Goal: Information Seeking & Learning: Learn about a topic

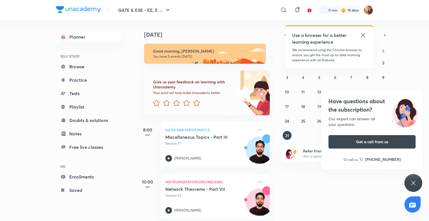
click at [415, 180] on icon at bounding box center [413, 182] width 7 height 7
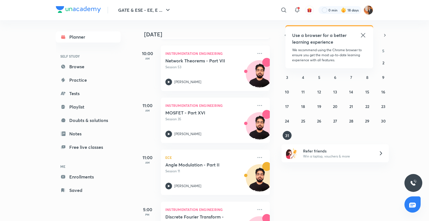
scroll to position [130, 0]
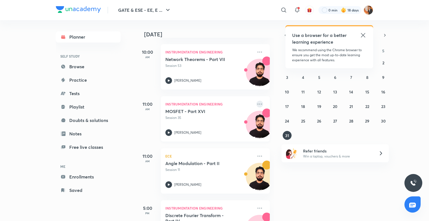
click at [257, 103] on icon at bounding box center [260, 104] width 7 height 7
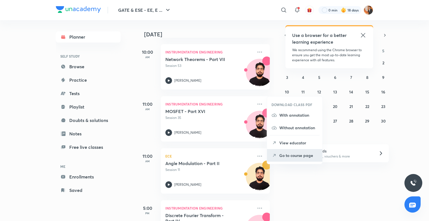
click at [292, 154] on p "Go to course page" at bounding box center [299, 155] width 39 height 6
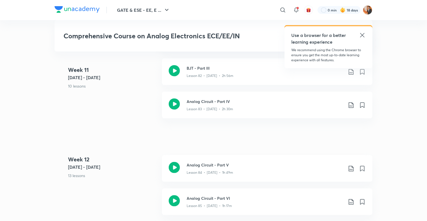
scroll to position [3449, 0]
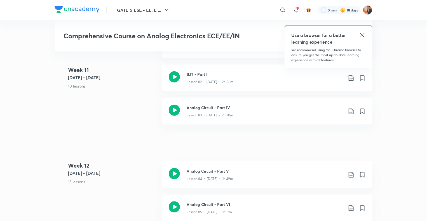
click at [362, 34] on icon at bounding box center [362, 35] width 7 height 7
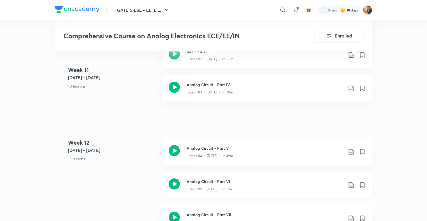
scroll to position [3473, 0]
click at [262, 94] on div "Analog Circuit - Part IV Lesson 83 • [DATE] • 2h 30m" at bounding box center [267, 88] width 210 height 27
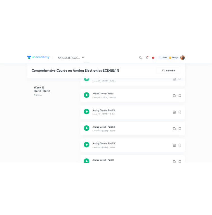
scroll to position [3740, 0]
